Goal: Task Accomplishment & Management: Manage account settings

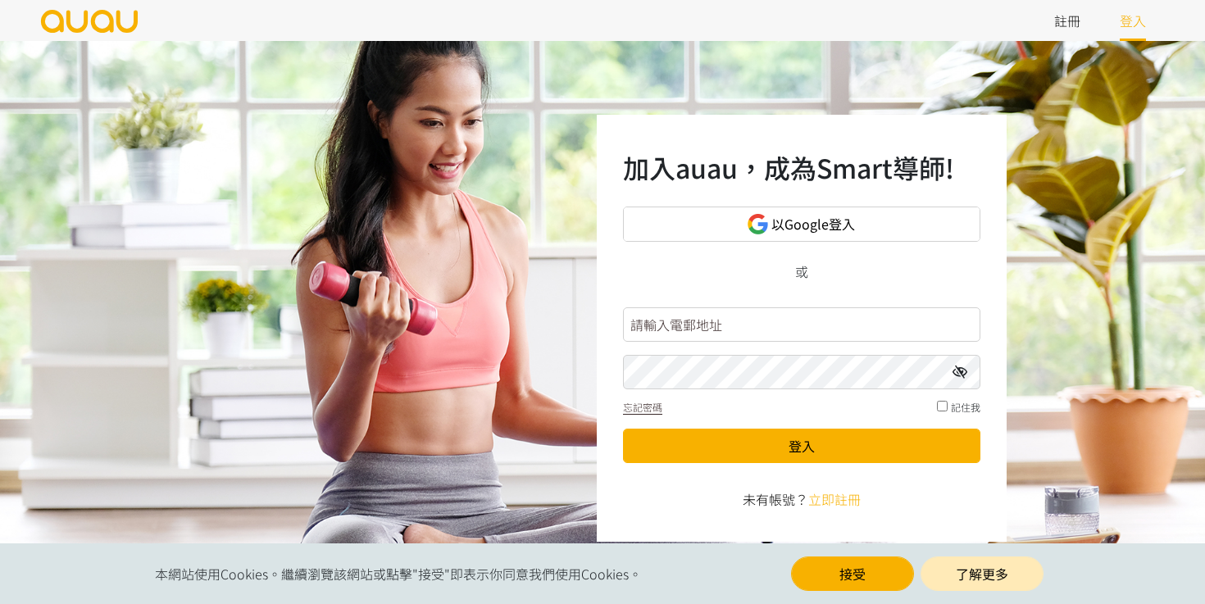
scroll to position [11, 0]
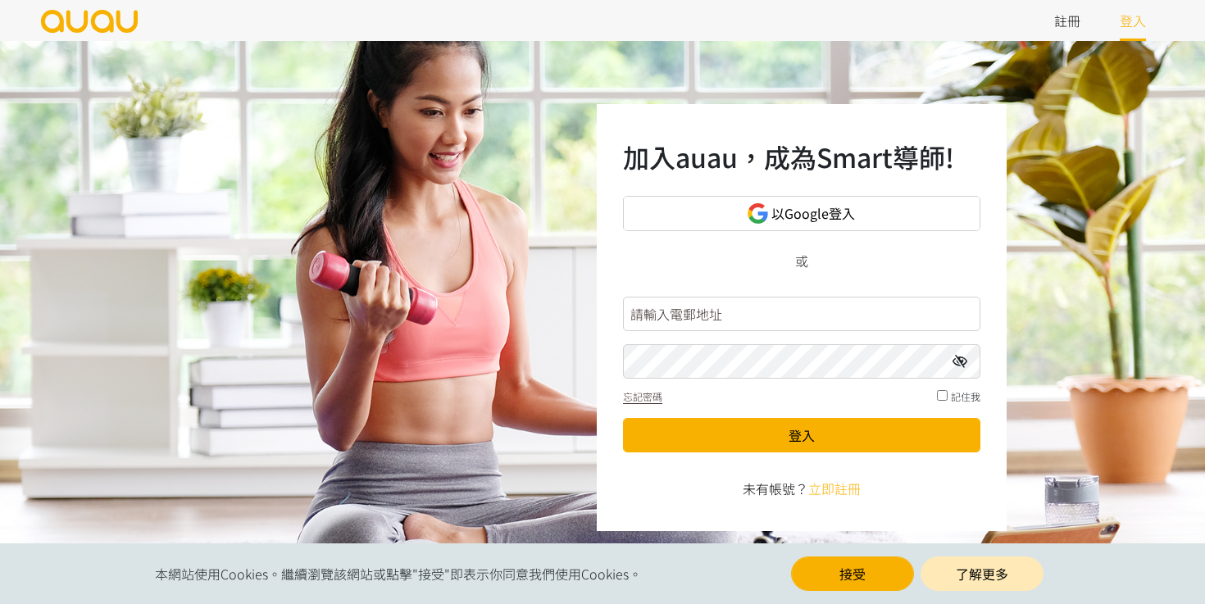
click at [795, 313] on input "text" at bounding box center [802, 314] width 358 height 34
type input "[EMAIL_ADDRESS][DOMAIN_NAME]"
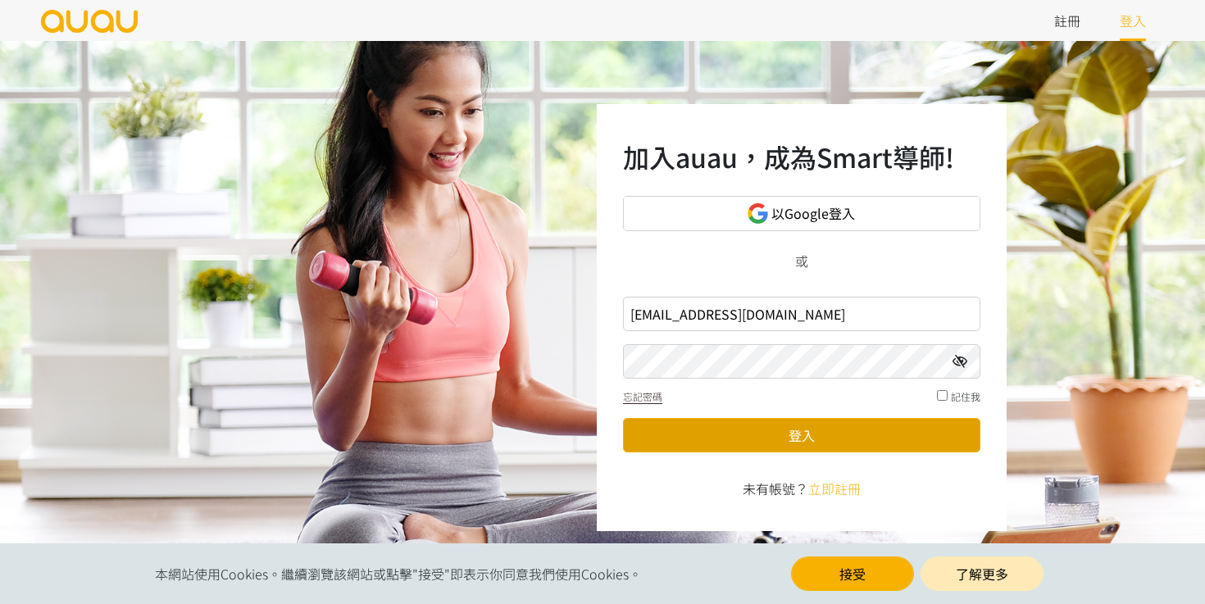
click at [772, 448] on button "登入" at bounding box center [802, 435] width 358 height 34
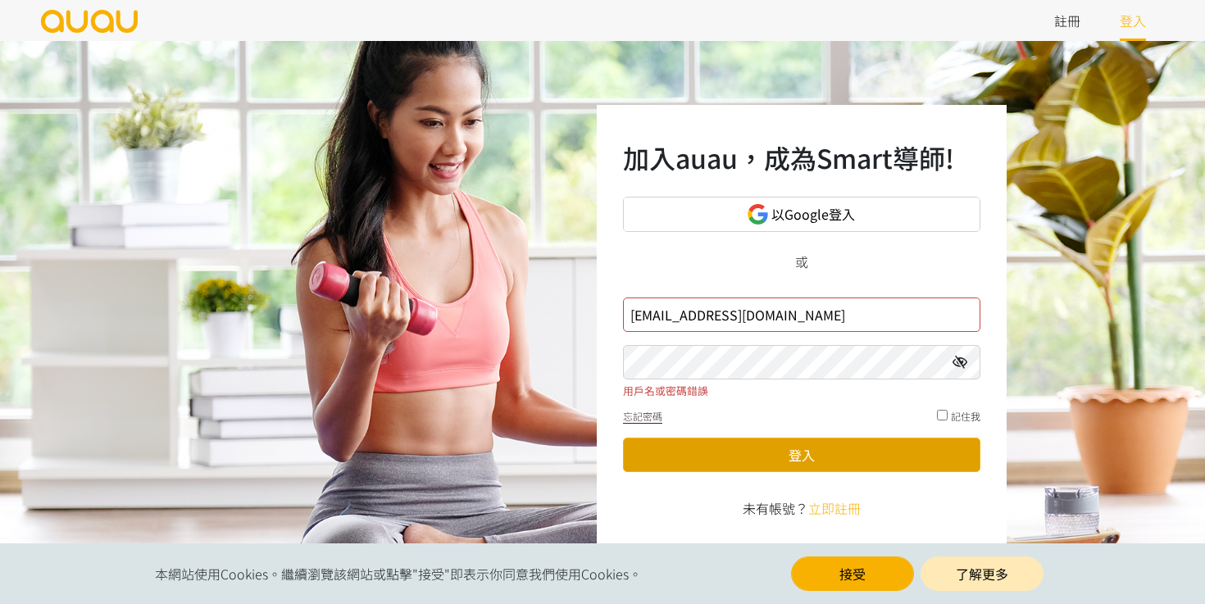
click at [776, 444] on button "登入" at bounding box center [802, 455] width 358 height 34
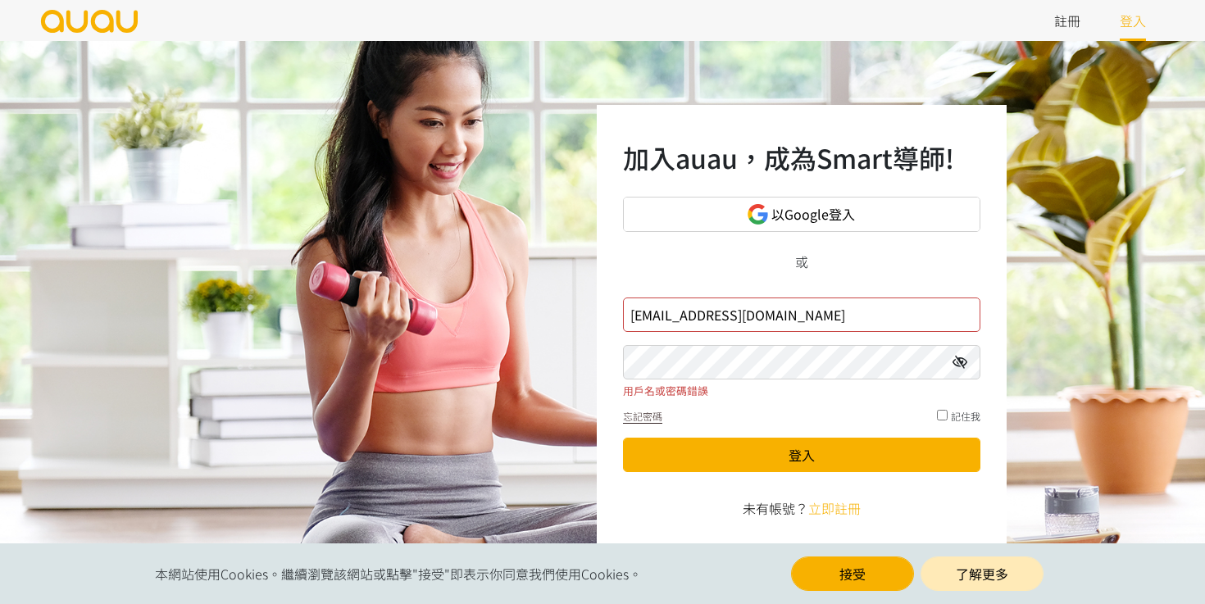
drag, startPoint x: 747, startPoint y: 318, endPoint x: 552, endPoint y: 341, distance: 196.5
click at [552, 341] on div "加入auau，成為Smart導師! 以Google登入 或 kpay@auau.io 用戶名或密碼錯誤 忘記密碼 記住我 登入 未有帳號？ 立即註冊" at bounding box center [602, 328] width 1205 height 574
type input "59973066"
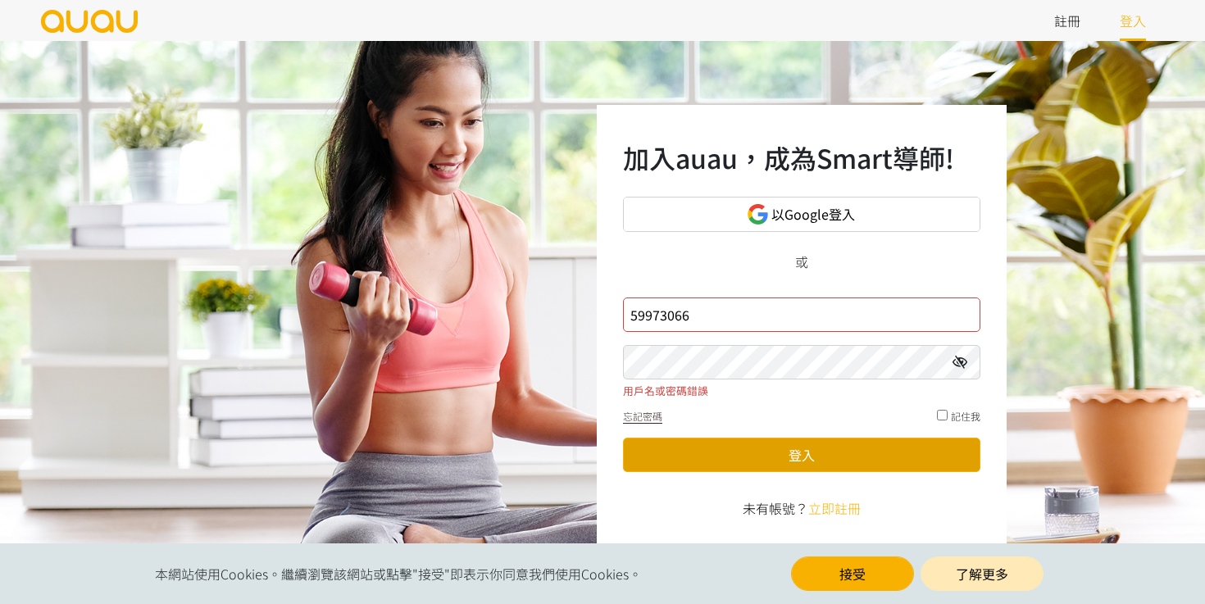
click at [756, 450] on button "登入" at bounding box center [802, 455] width 358 height 34
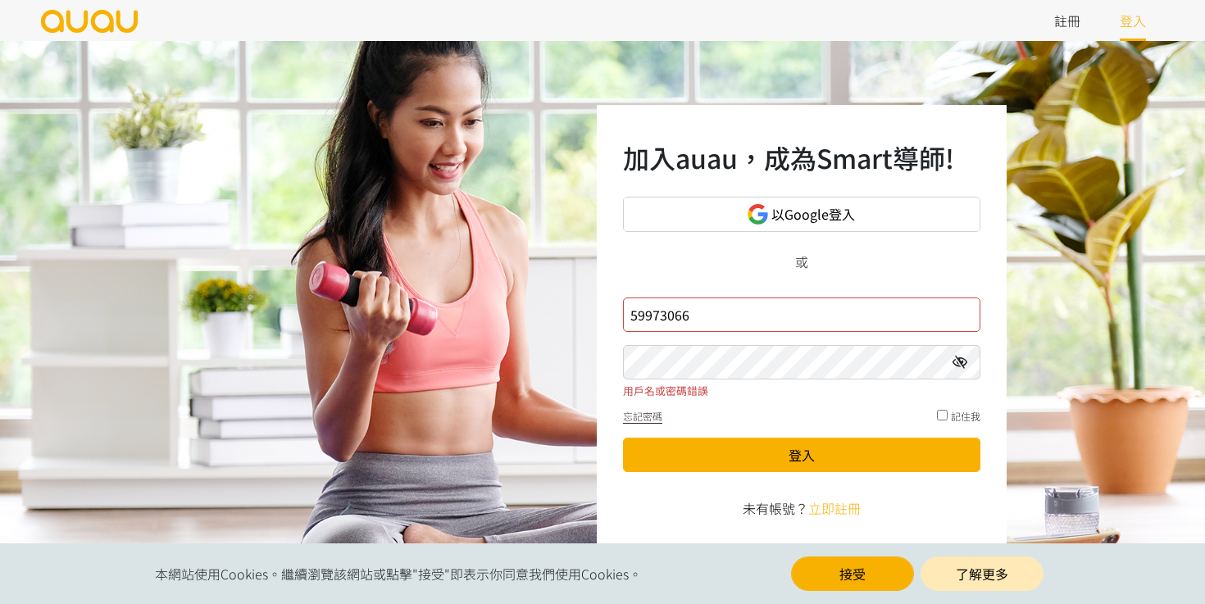
scroll to position [11, 0]
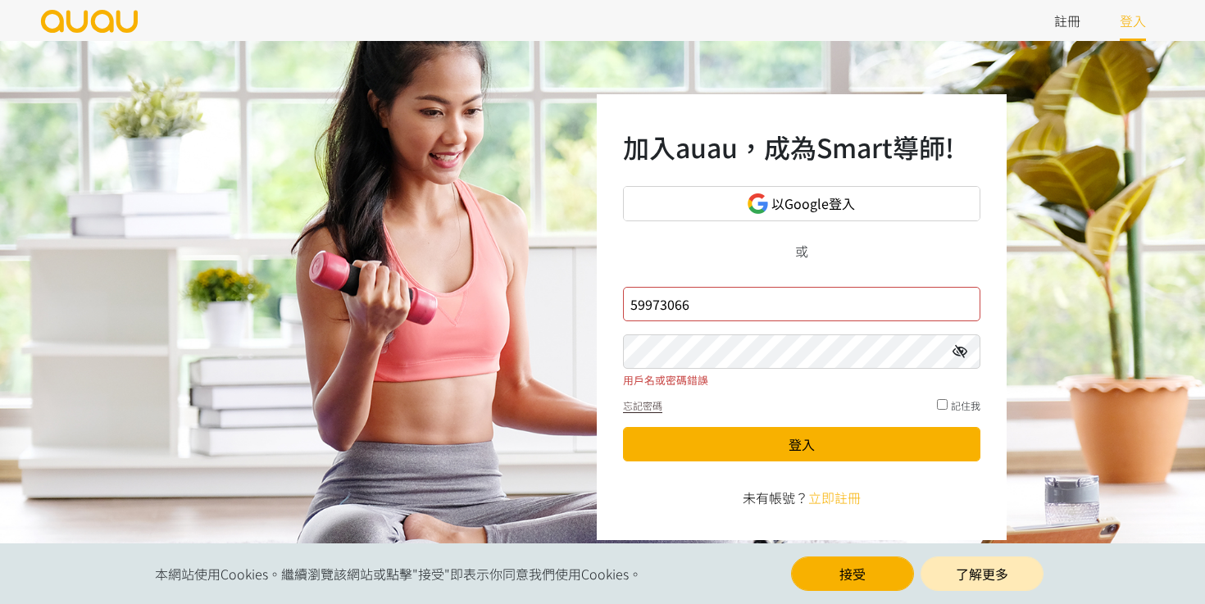
click at [898, 592] on div "本網站使用Cookies。繼續瀏覽該網站或點擊"接受"即表示你同意我們使用Cookies。 接受 了解更多" at bounding box center [602, 574] width 1205 height 61
click at [867, 583] on button "接受" at bounding box center [852, 574] width 123 height 34
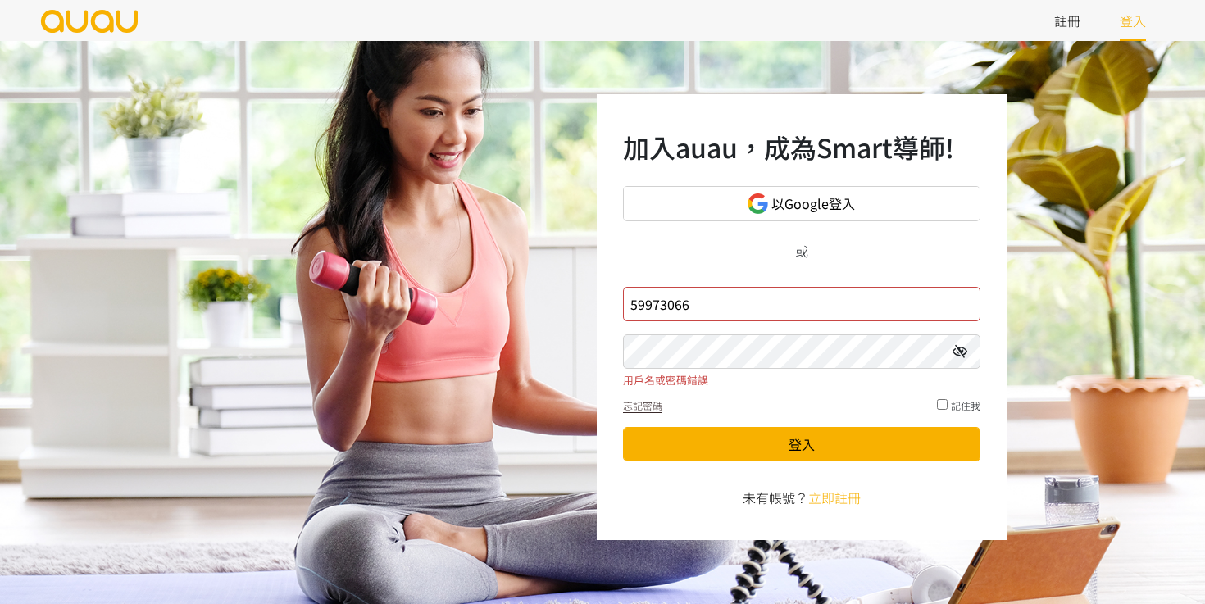
drag, startPoint x: 730, startPoint y: 297, endPoint x: 522, endPoint y: 286, distance: 208.6
click at [522, 286] on div "加入auau，成為Smart導師! 以Google登入 或 59973066 用戶名或密碼錯誤 忘記密碼 記住我 登入 未有帳號？ 立即註冊" at bounding box center [602, 317] width 1205 height 574
type input "[EMAIL_ADDRESS][DOMAIN_NAME]"
click at [962, 355] on icon at bounding box center [960, 351] width 15 height 13
